Goal: Book appointment/travel/reservation

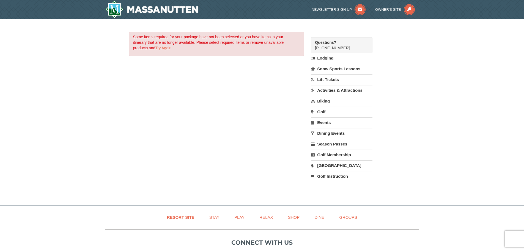
click at [51, 82] on div "× Some items required for your package have not been selected or you have items…" at bounding box center [262, 109] width 524 height 180
click at [167, 46] on link "Try Again" at bounding box center [163, 48] width 16 height 4
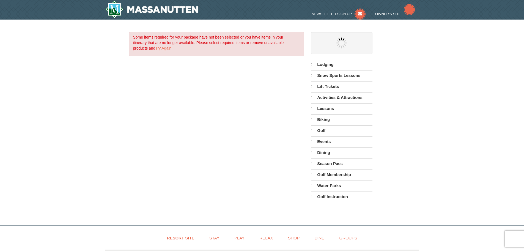
select select "10"
